Goal: Transaction & Acquisition: Download file/media

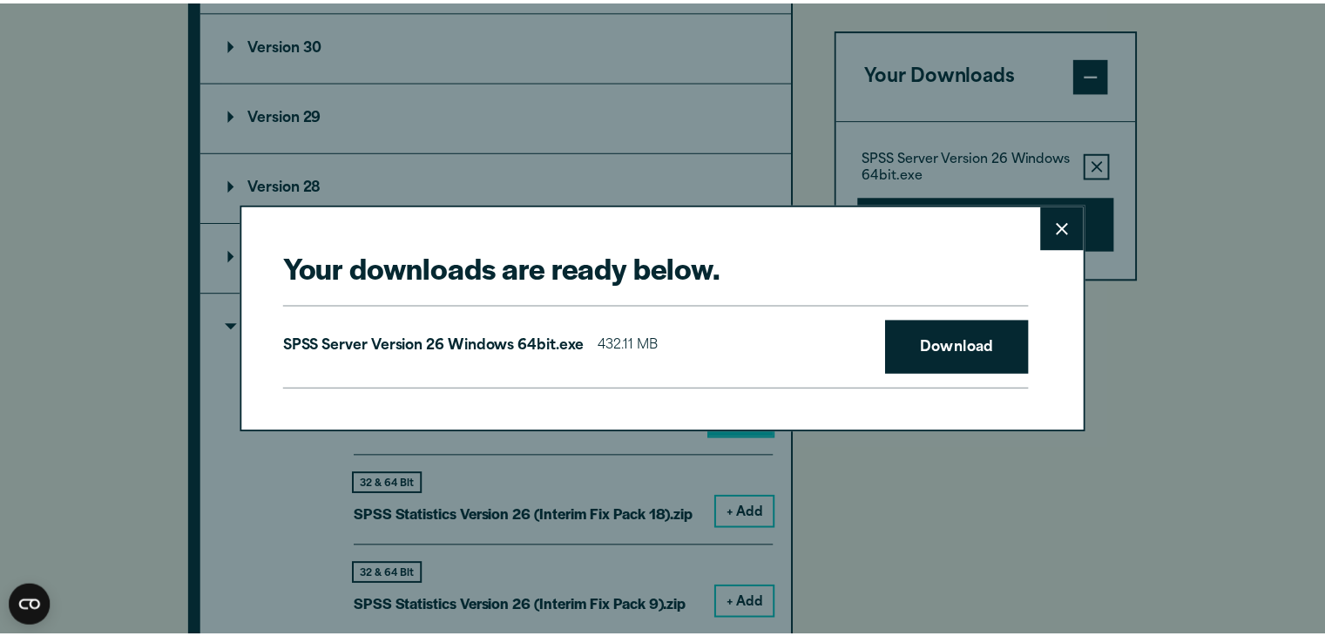
scroll to position [1654, 0]
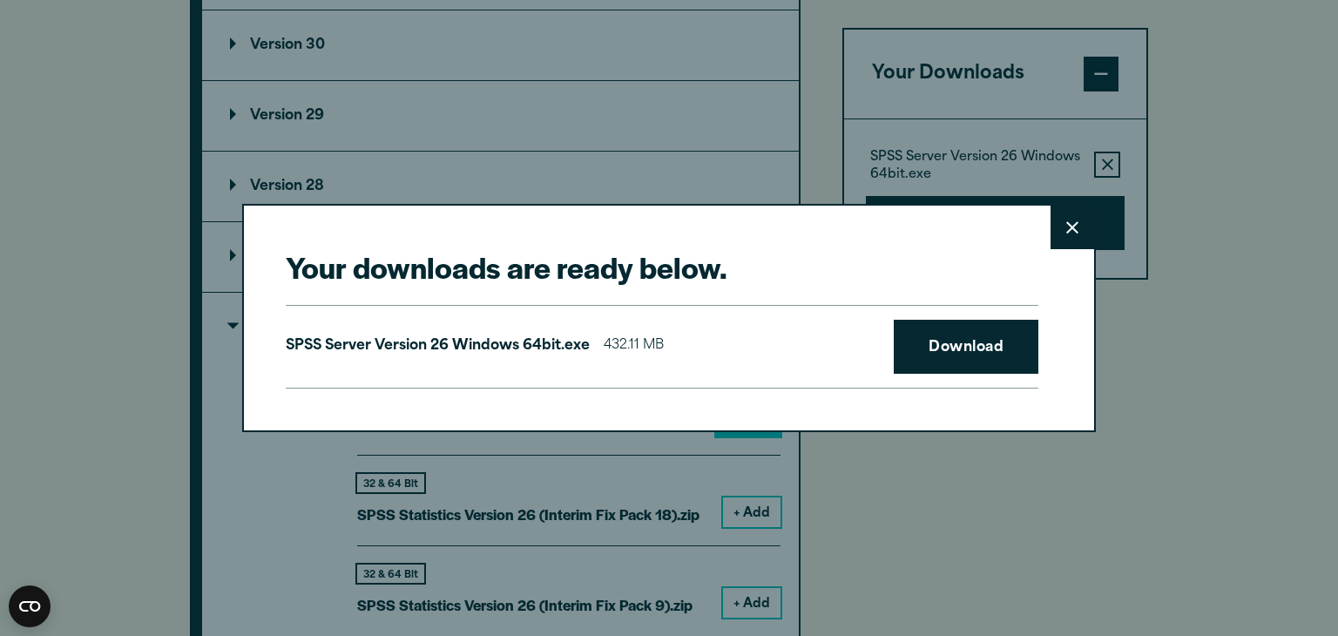
click at [1059, 227] on button "Close" at bounding box center [1073, 228] width 44 height 44
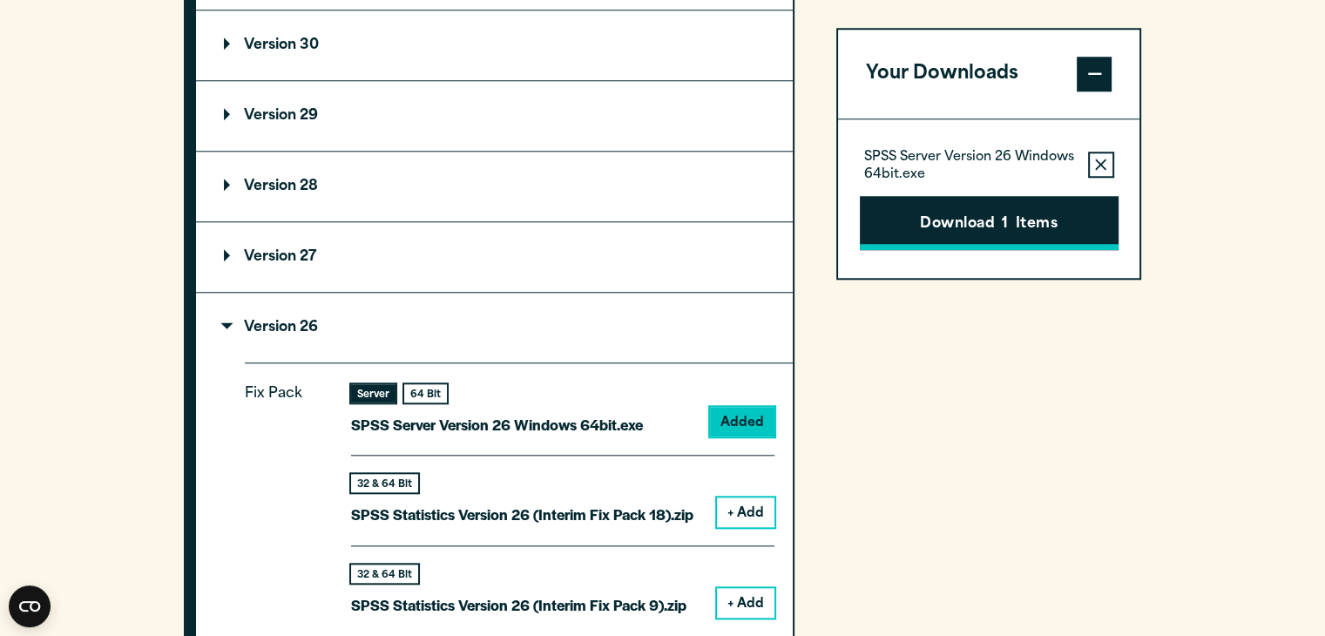
click at [920, 211] on button "Download 1 Items" at bounding box center [989, 223] width 259 height 54
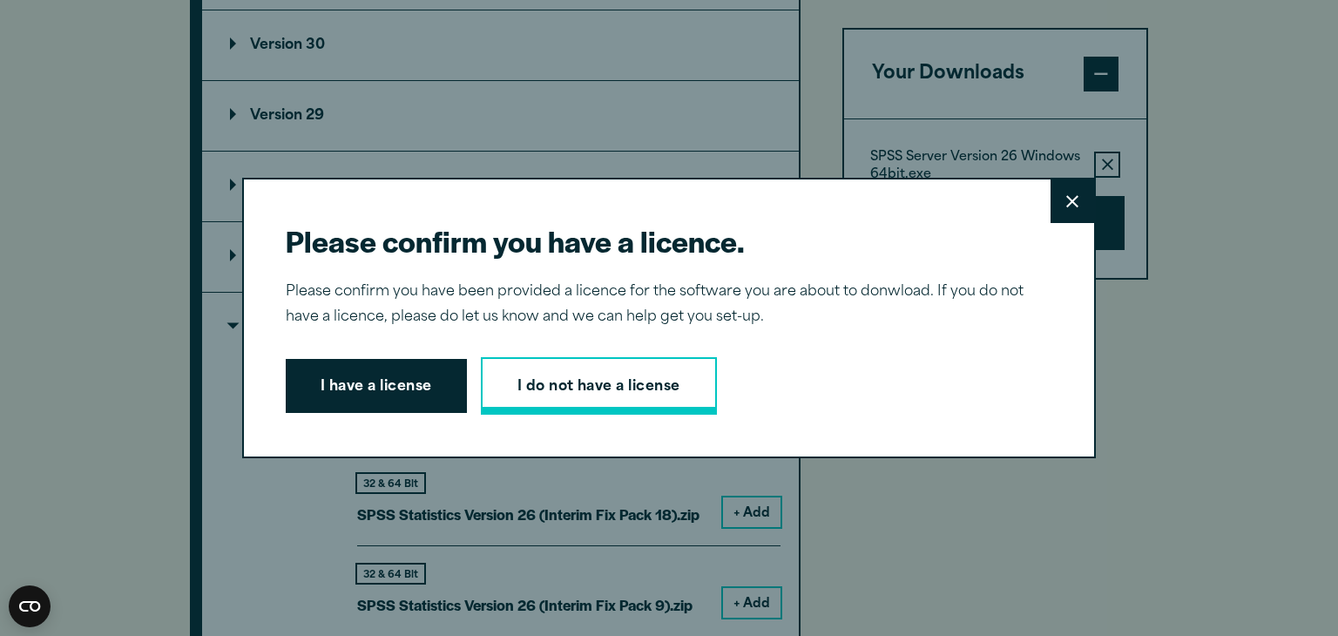
click at [615, 394] on link "I do not have a license" at bounding box center [599, 386] width 236 height 58
click at [1056, 196] on button "Close" at bounding box center [1073, 201] width 44 height 44
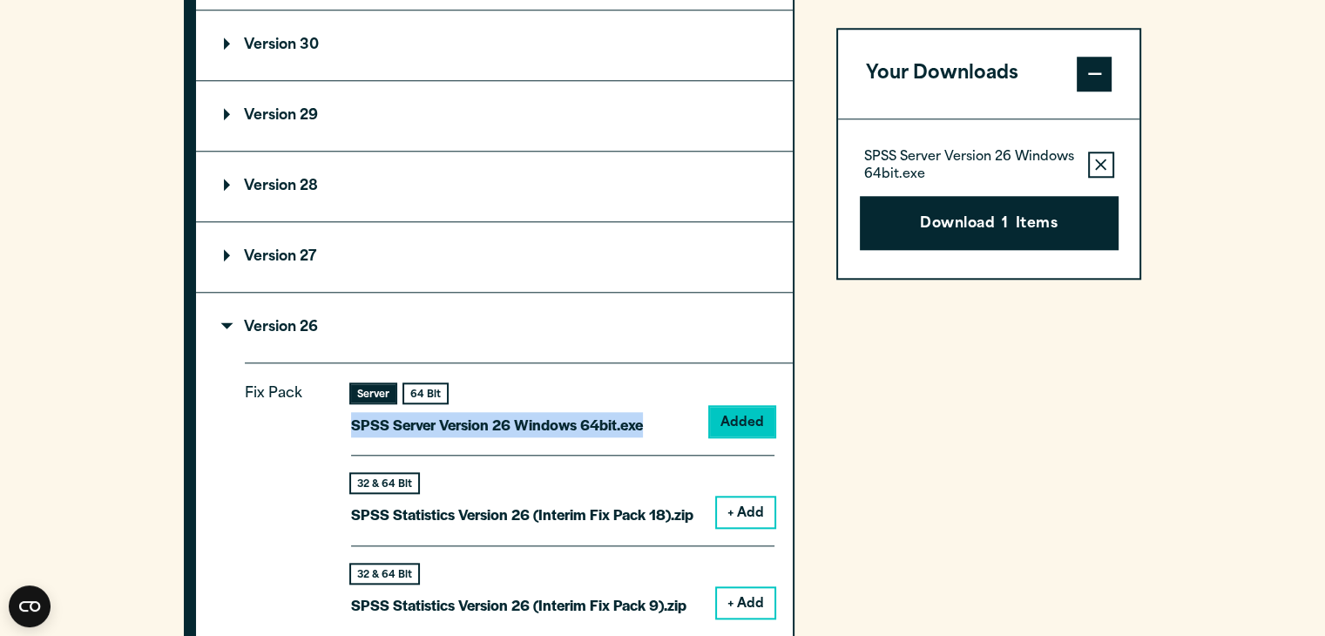
drag, startPoint x: 641, startPoint y: 422, endPoint x: 349, endPoint y: 408, distance: 292.2
click at [349, 408] on div "Fix Pack Server 64 Bit SPSS Server Version 26 Windows 64bit.exe Added 32 & 64 B…" at bounding box center [519, 556] width 548 height 389
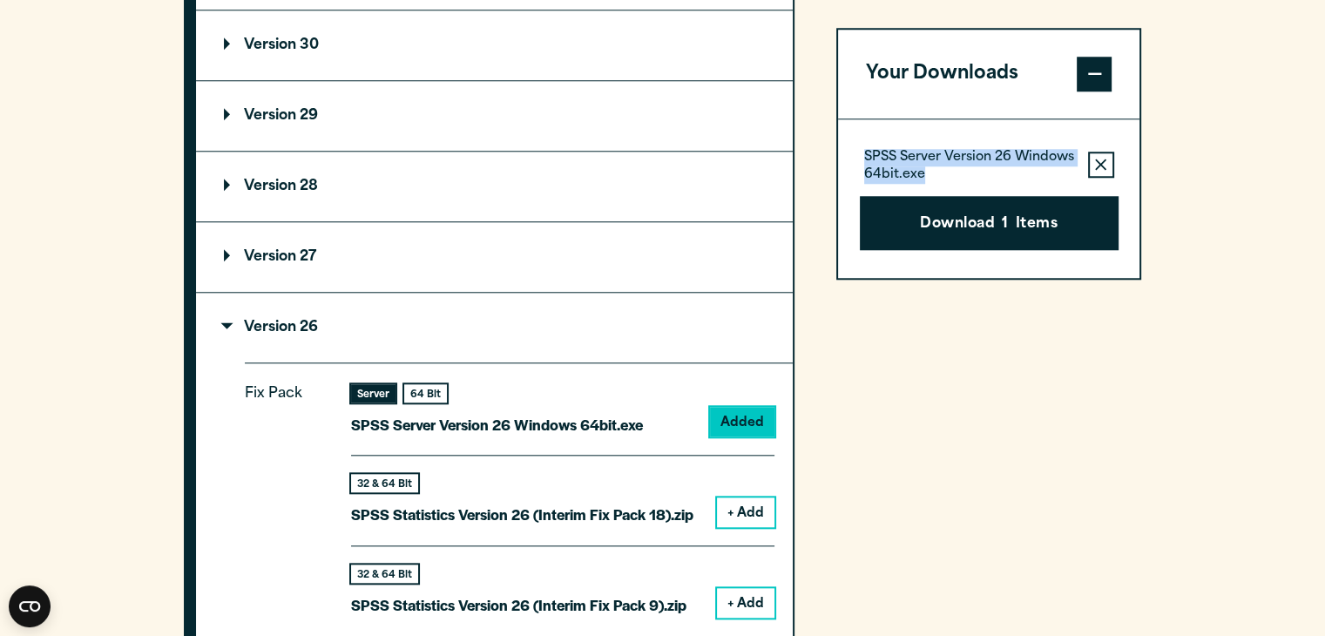
drag, startPoint x: 937, startPoint y: 167, endPoint x: 847, endPoint y: 155, distance: 91.4
click at [847, 155] on div "SPSS Server Version 26 Windows 64bit.exe Remove this item from your software do…" at bounding box center [989, 198] width 302 height 159
copy p "SPSS Server Version 26 Windows 64bit.exe"
